Goal: Task Accomplishment & Management: Use online tool/utility

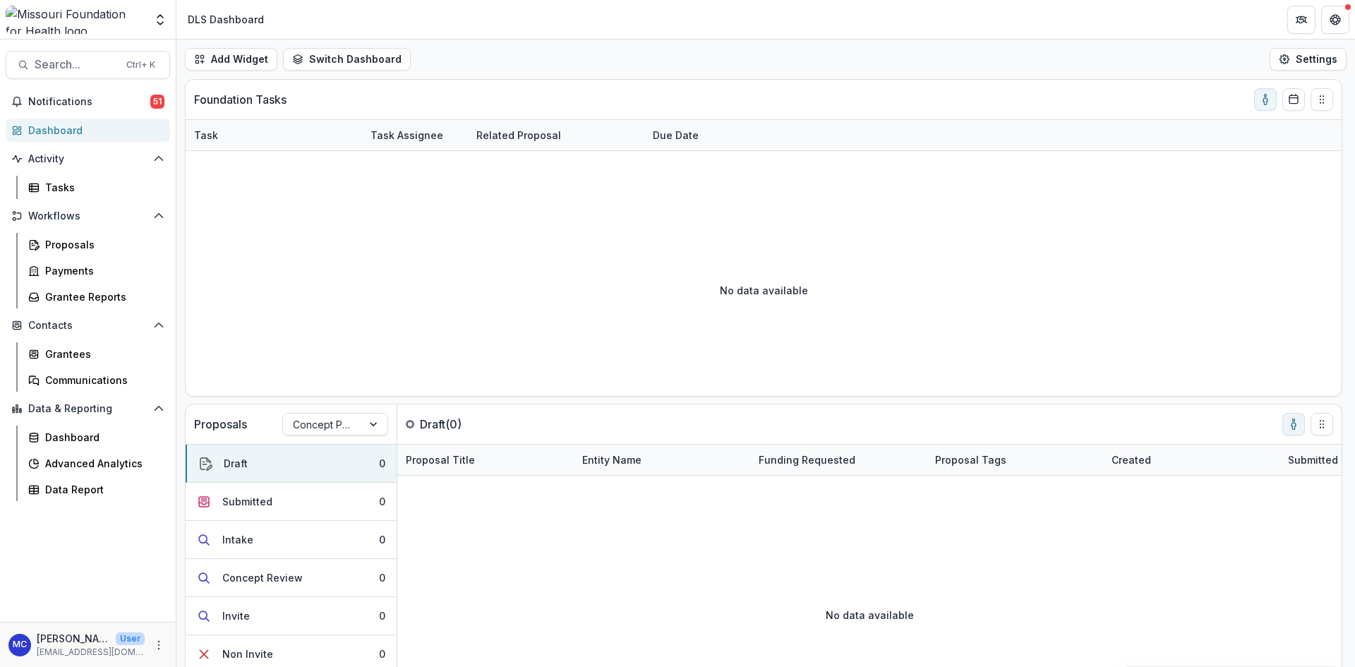
click at [216, 24] on div "DLS Dashboard" at bounding box center [226, 19] width 76 height 15
click at [80, 239] on div "Proposals" at bounding box center [102, 244] width 114 height 15
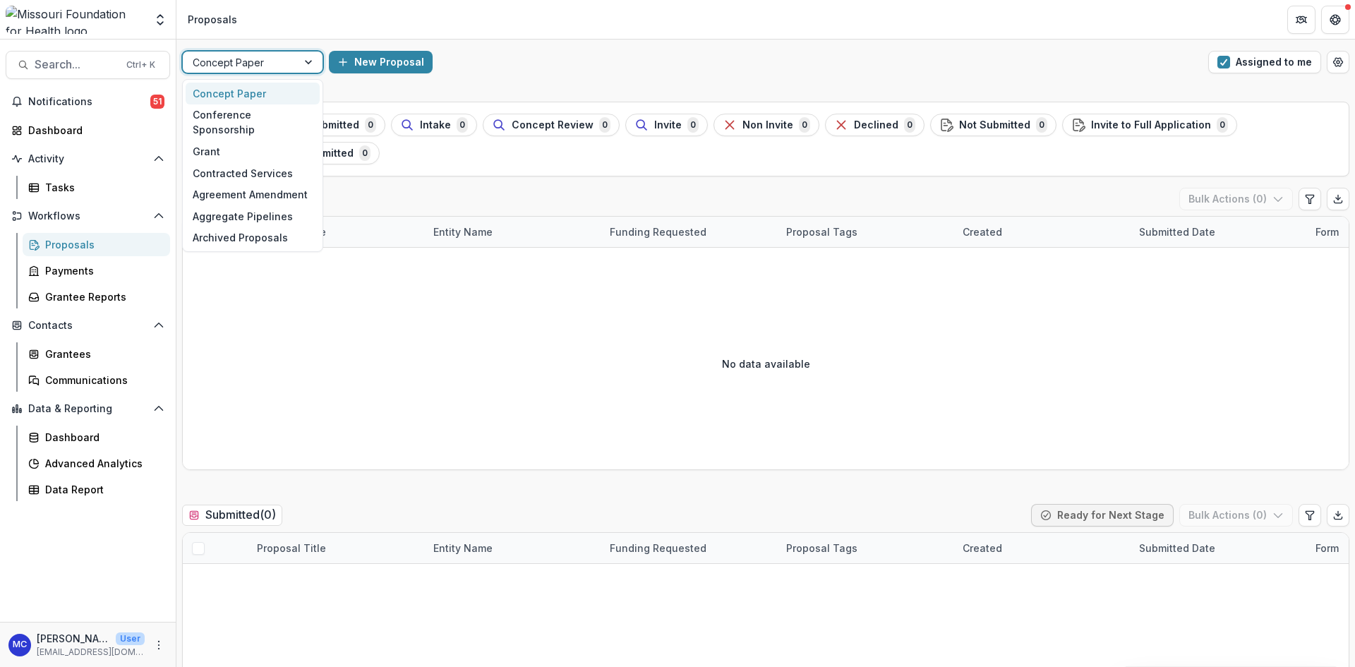
click at [305, 66] on div at bounding box center [309, 62] width 25 height 21
click at [267, 140] on div "Grant" at bounding box center [253, 151] width 134 height 22
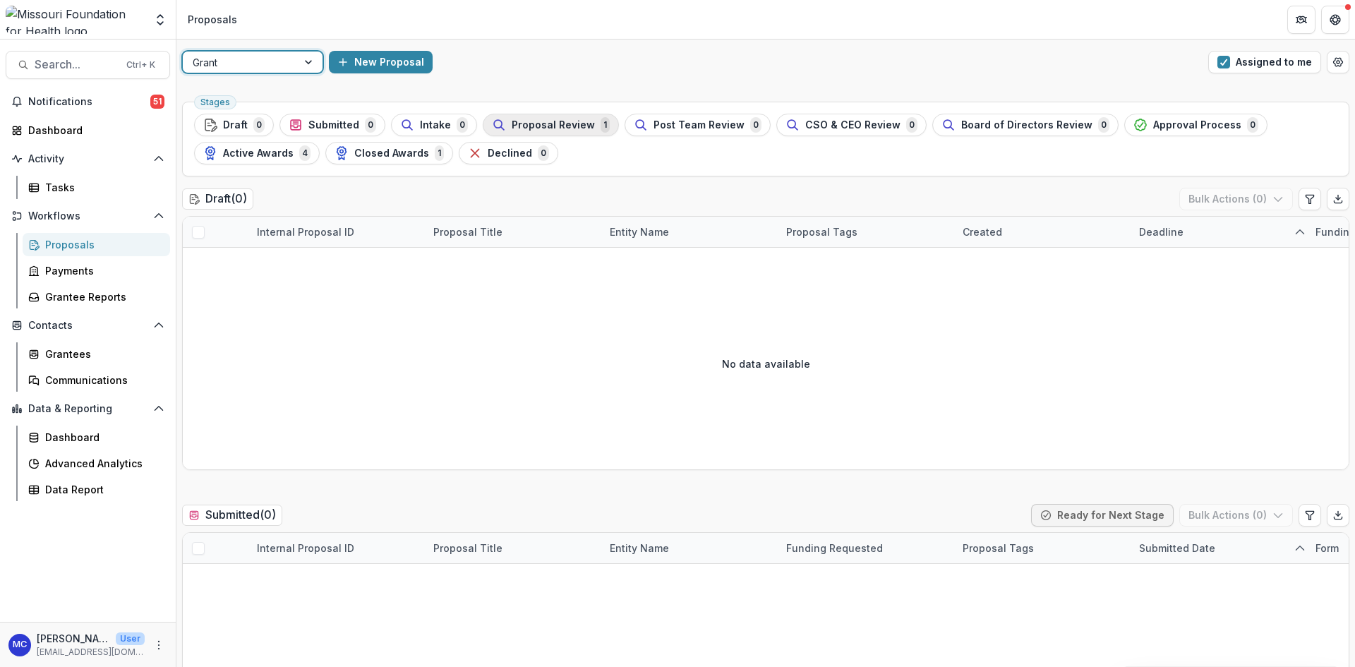
click at [514, 126] on span "Proposal Review" at bounding box center [553, 125] width 83 height 12
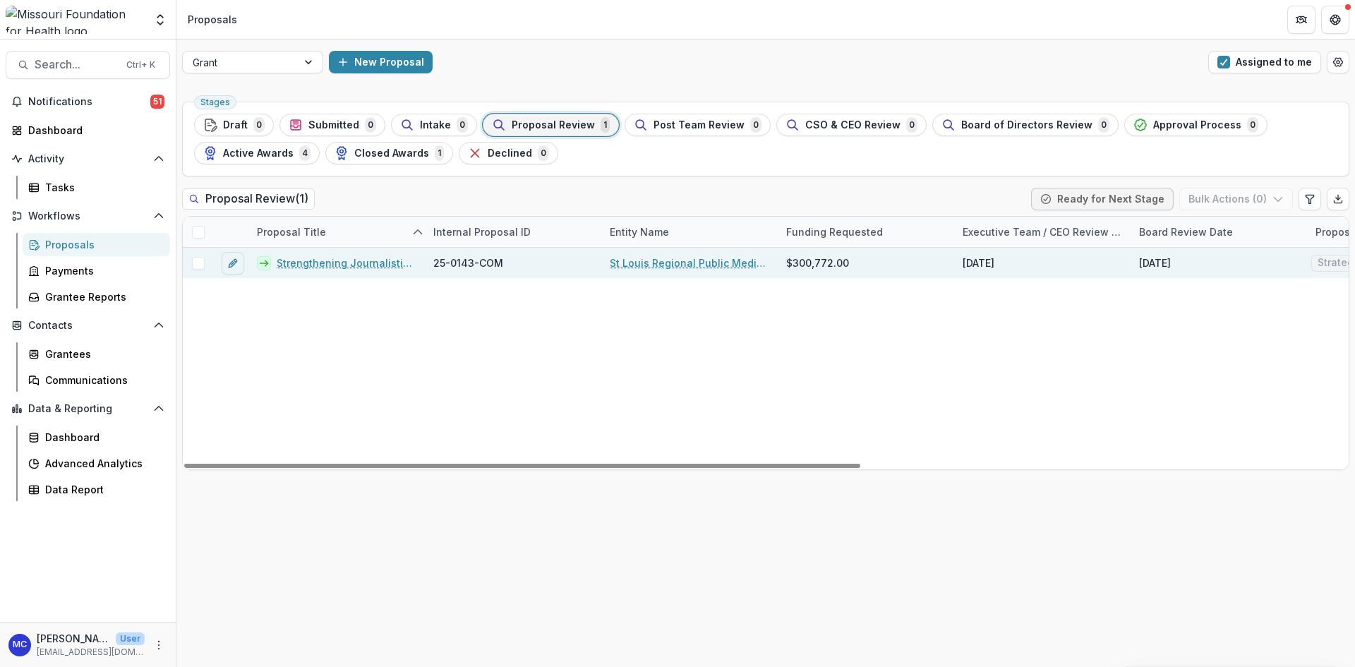
click at [327, 265] on link "Strengthening Journalistic Infrastructure" at bounding box center [347, 262] width 140 height 15
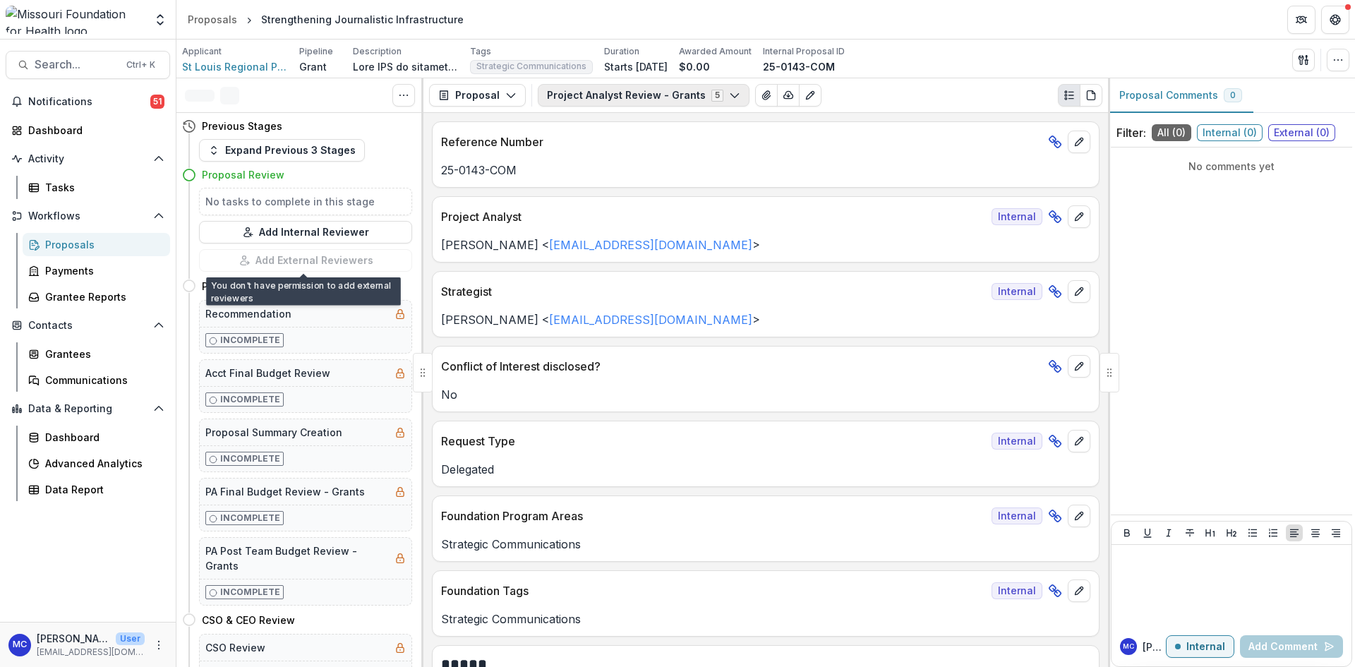
click at [610, 93] on button "Project Analyst Review - Grants 5" at bounding box center [644, 95] width 212 height 23
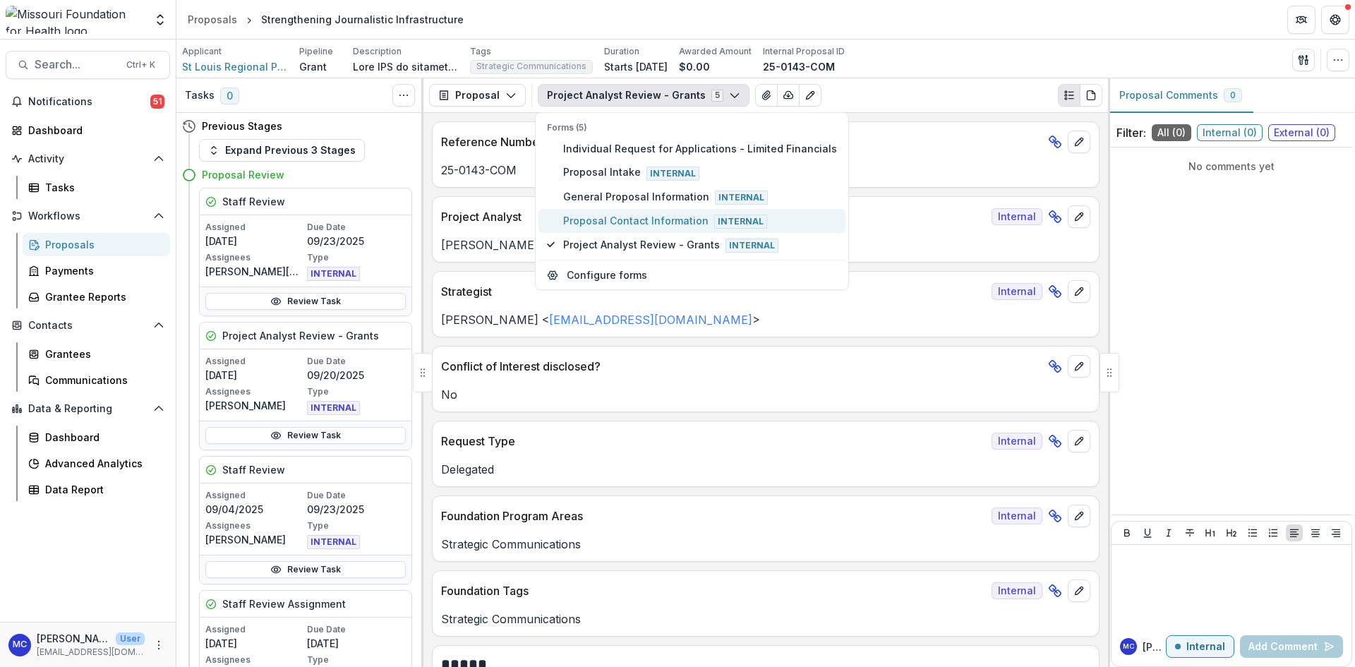
click at [614, 222] on span "Proposal Contact Information Internal" at bounding box center [700, 221] width 274 height 16
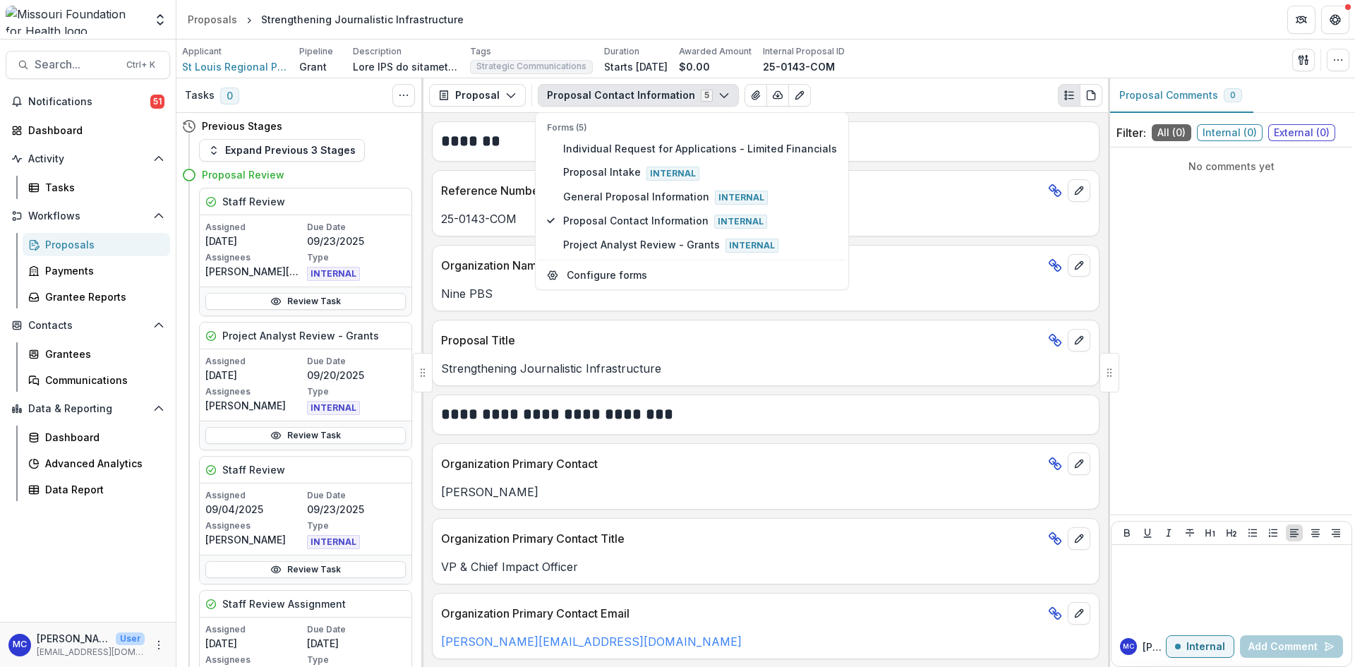
click at [742, 464] on p "Organization Primary Contact" at bounding box center [741, 463] width 601 height 17
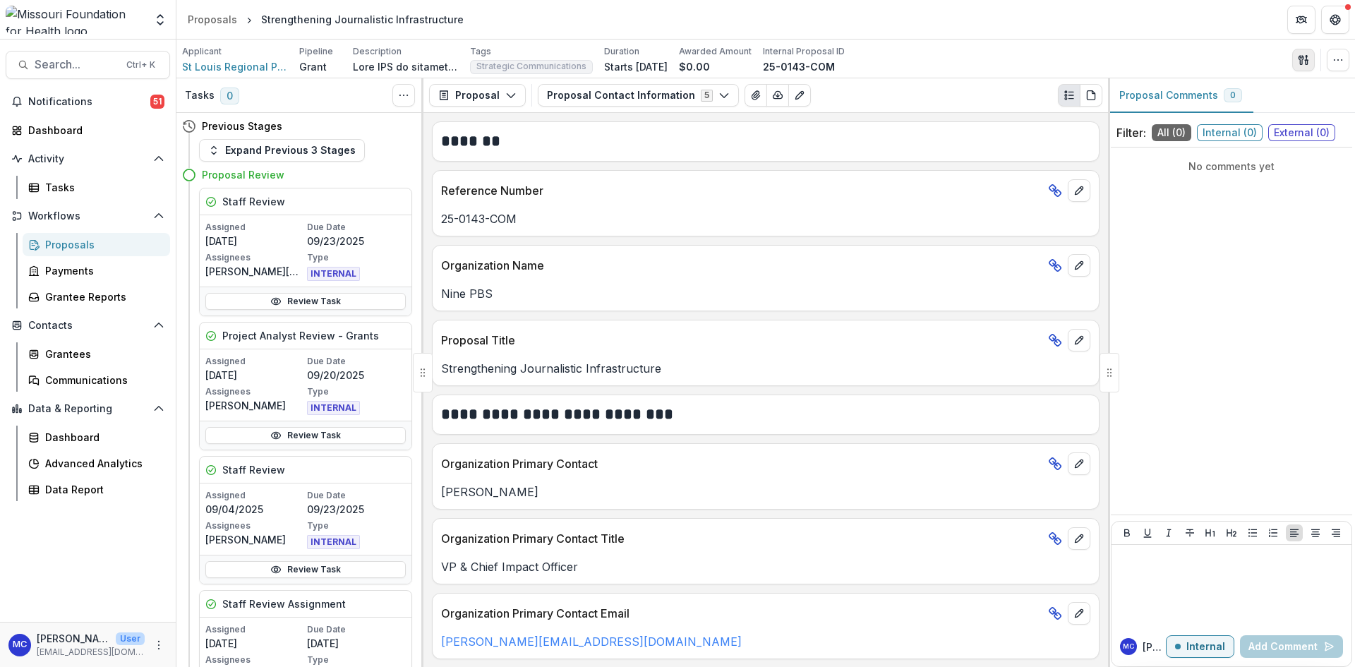
click at [1303, 65] on icon "button" at bounding box center [1303, 59] width 11 height 11
click at [1255, 158] on button "View All Reviews" at bounding box center [1235, 161] width 151 height 23
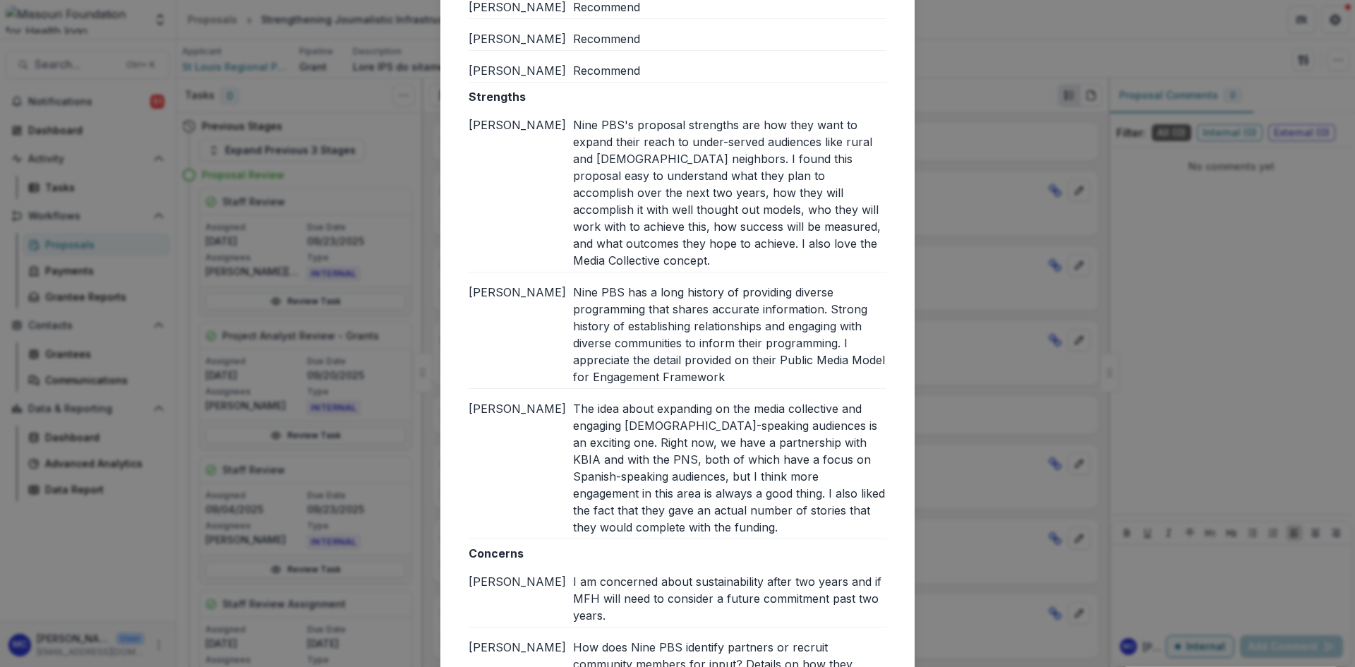
scroll to position [261, 0]
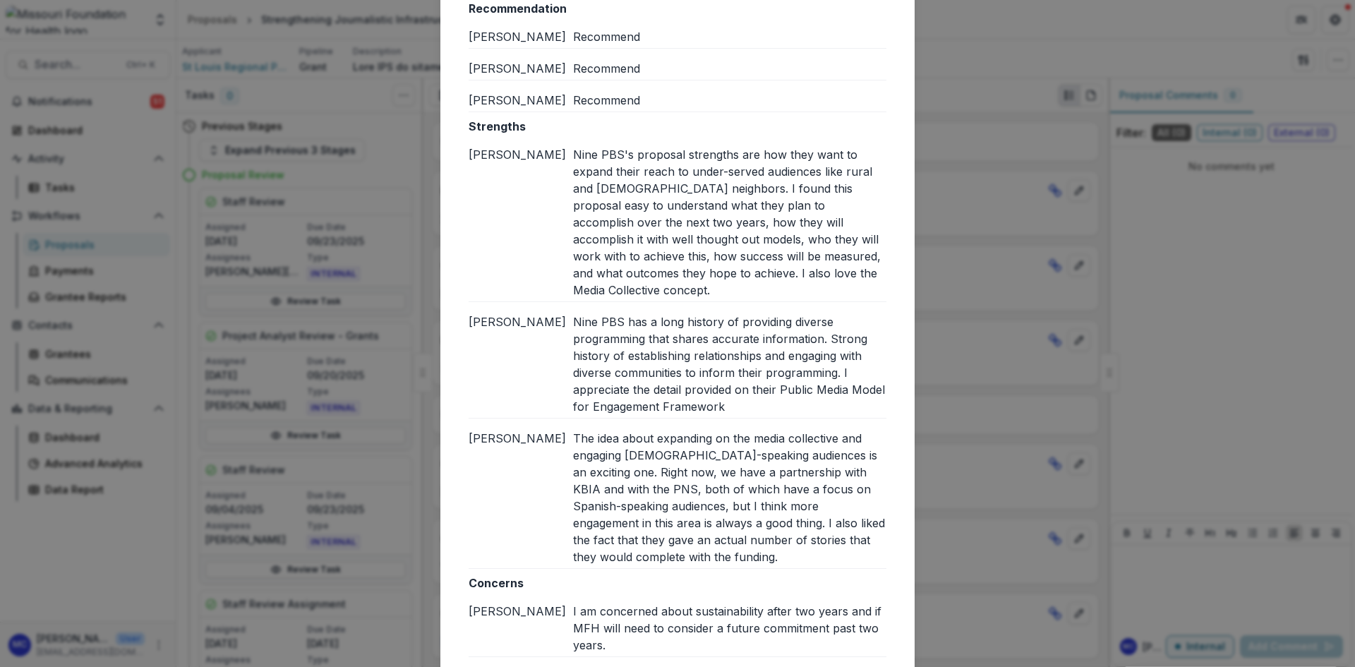
click at [1006, 229] on div "Reviews from External reviewers Internal External Text Block [PERSON_NAME] [PER…" at bounding box center [677, 333] width 1355 height 667
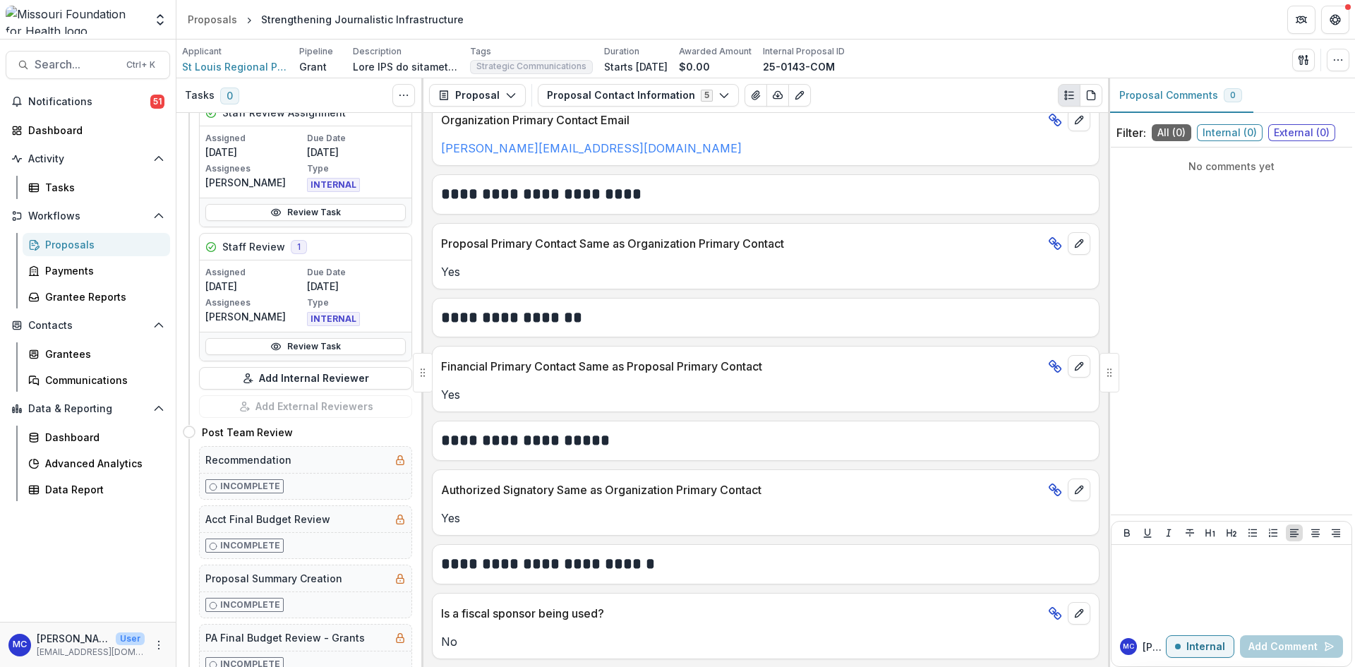
scroll to position [423, 0]
